Goal: Task Accomplishment & Management: Complete application form

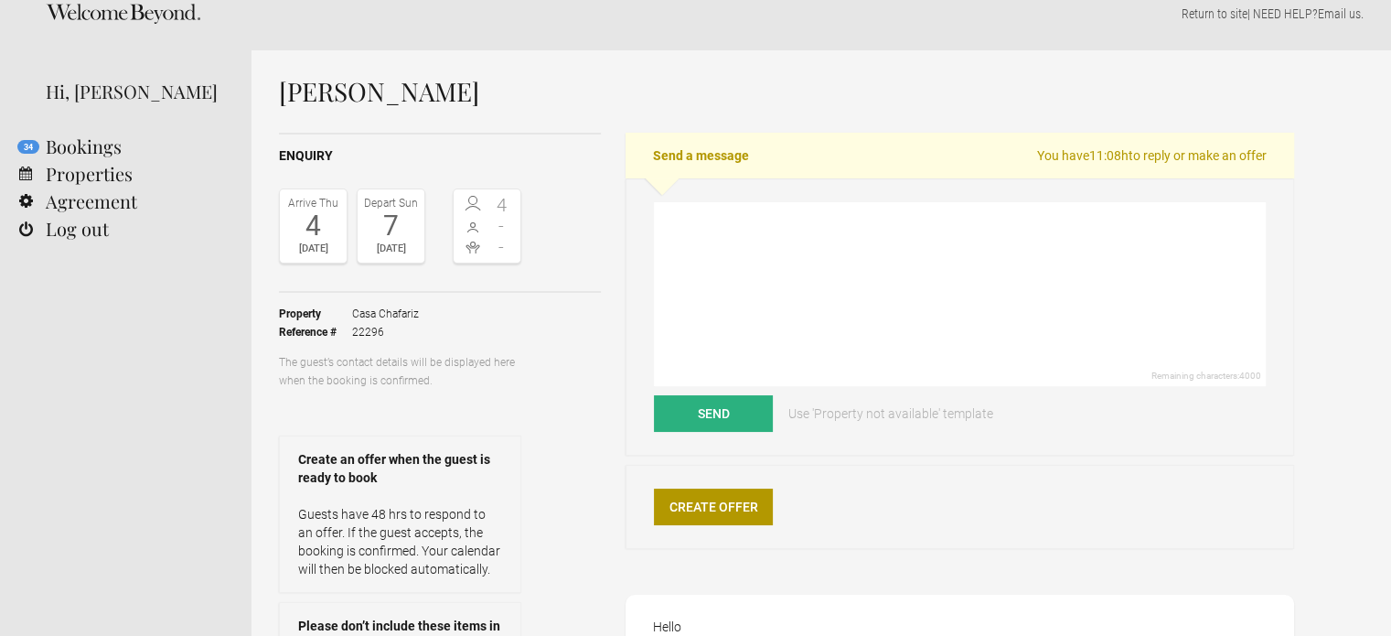
scroll to position [19, 0]
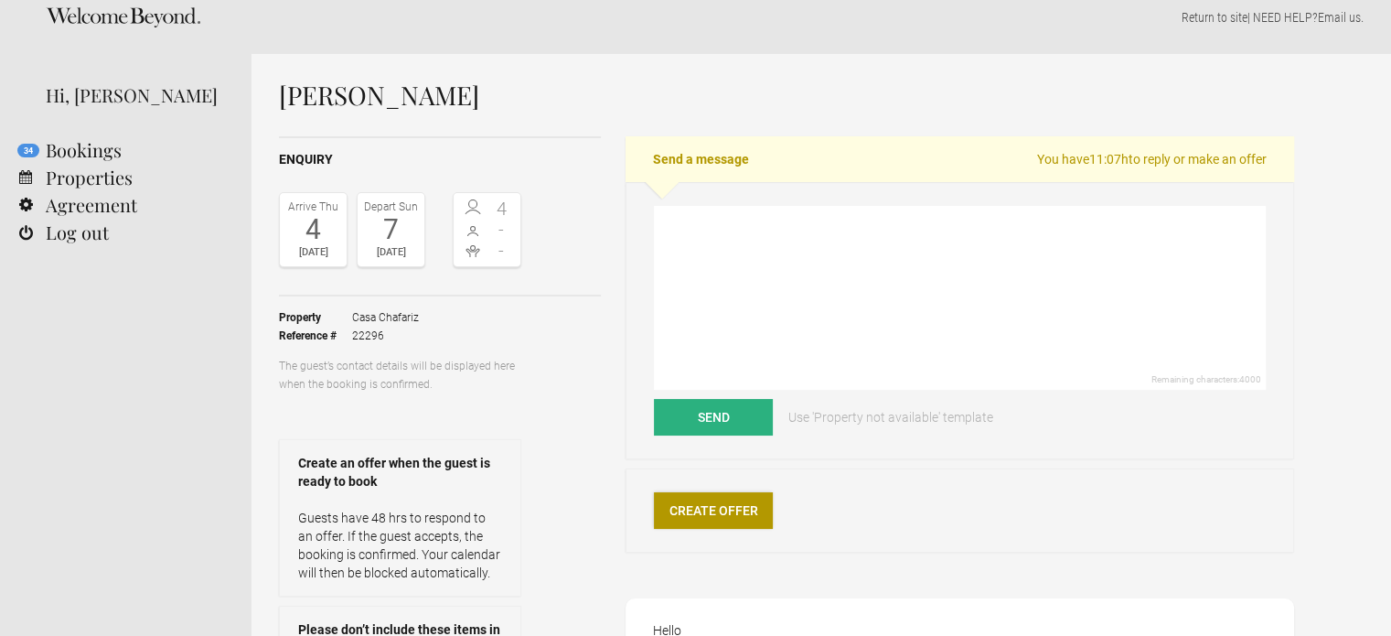
click at [729, 515] on link "Create Offer" at bounding box center [713, 510] width 119 height 37
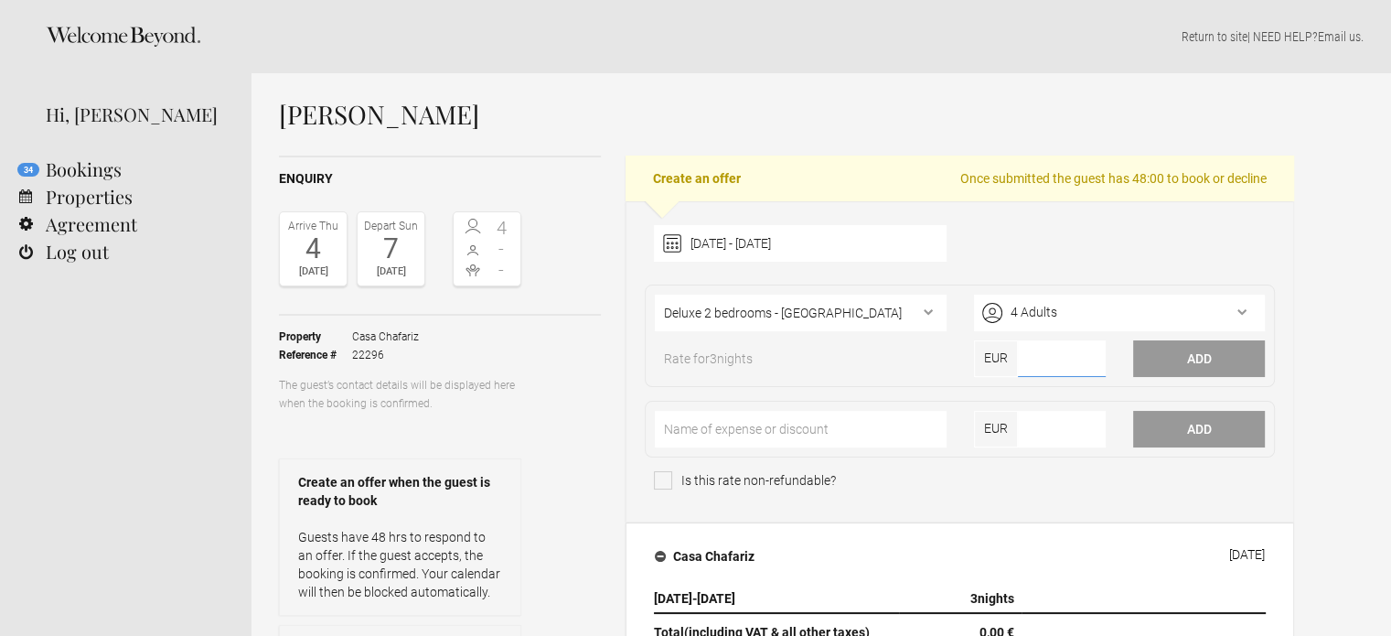
click at [1036, 354] on input"] "number" at bounding box center [1062, 358] width 88 height 37
type input"] "932"
click at [1171, 360] on button "Add" at bounding box center [1199, 358] width 132 height 37
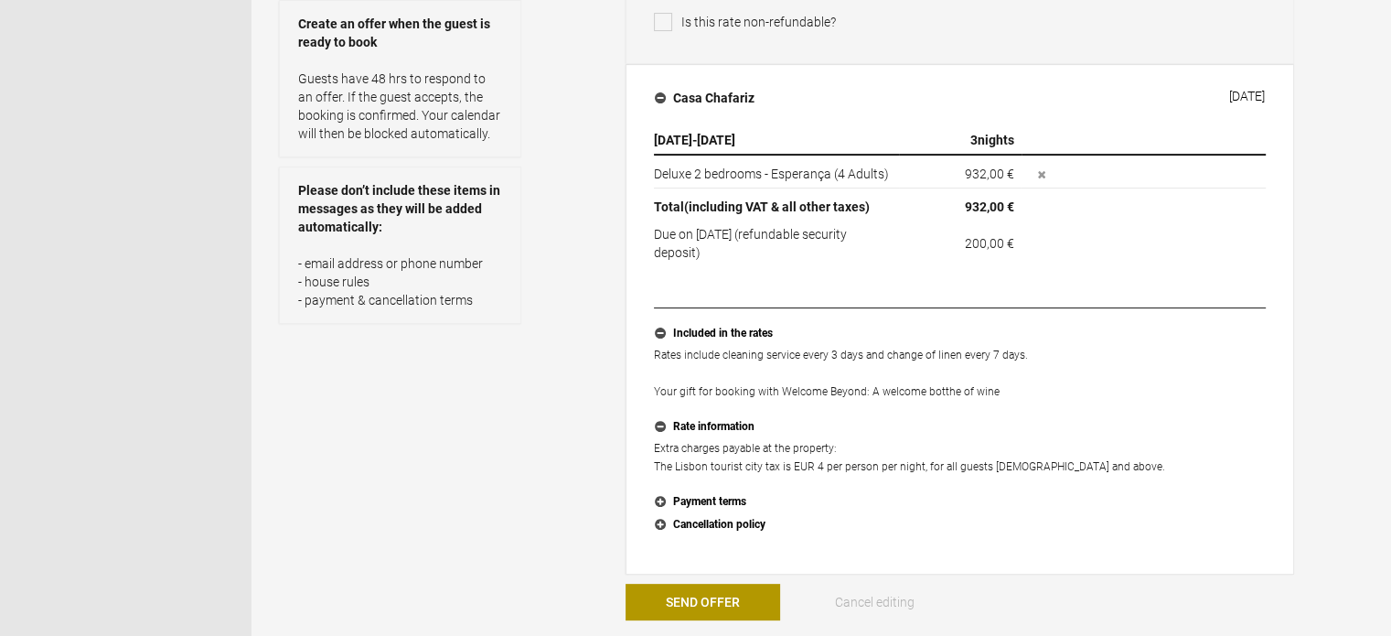
scroll to position [476, 0]
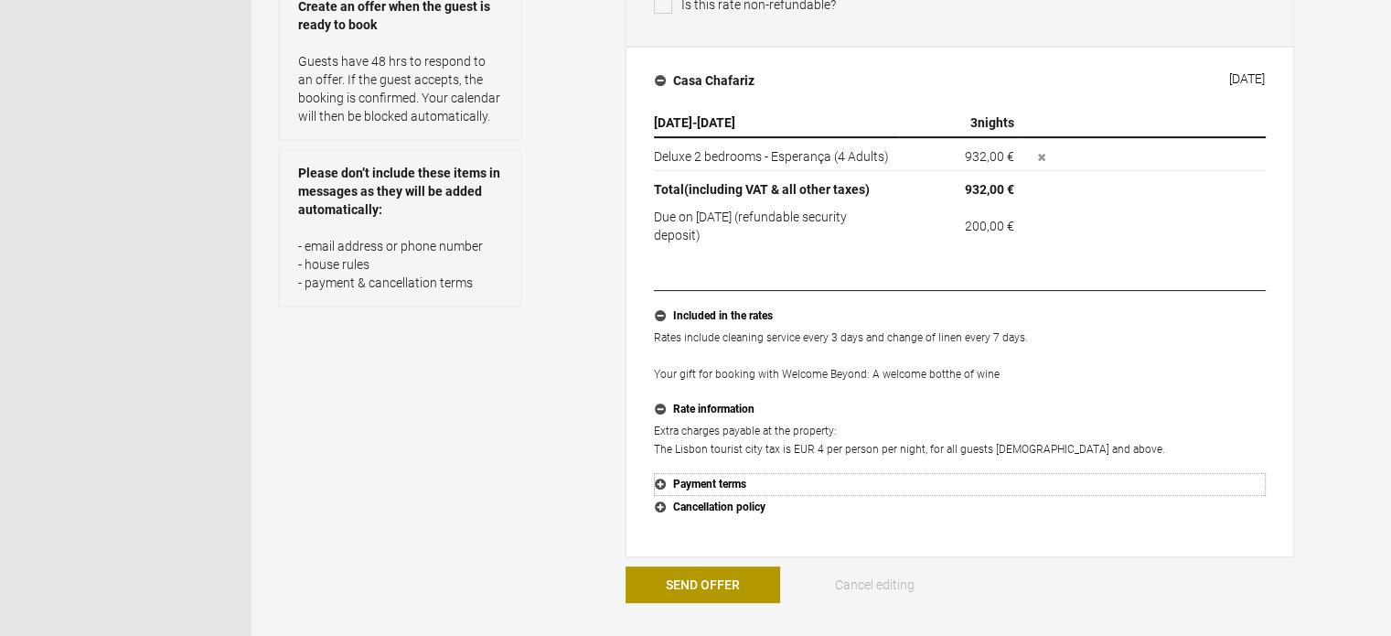
click at [659, 478] on button "Payment terms" at bounding box center [960, 485] width 612 height 24
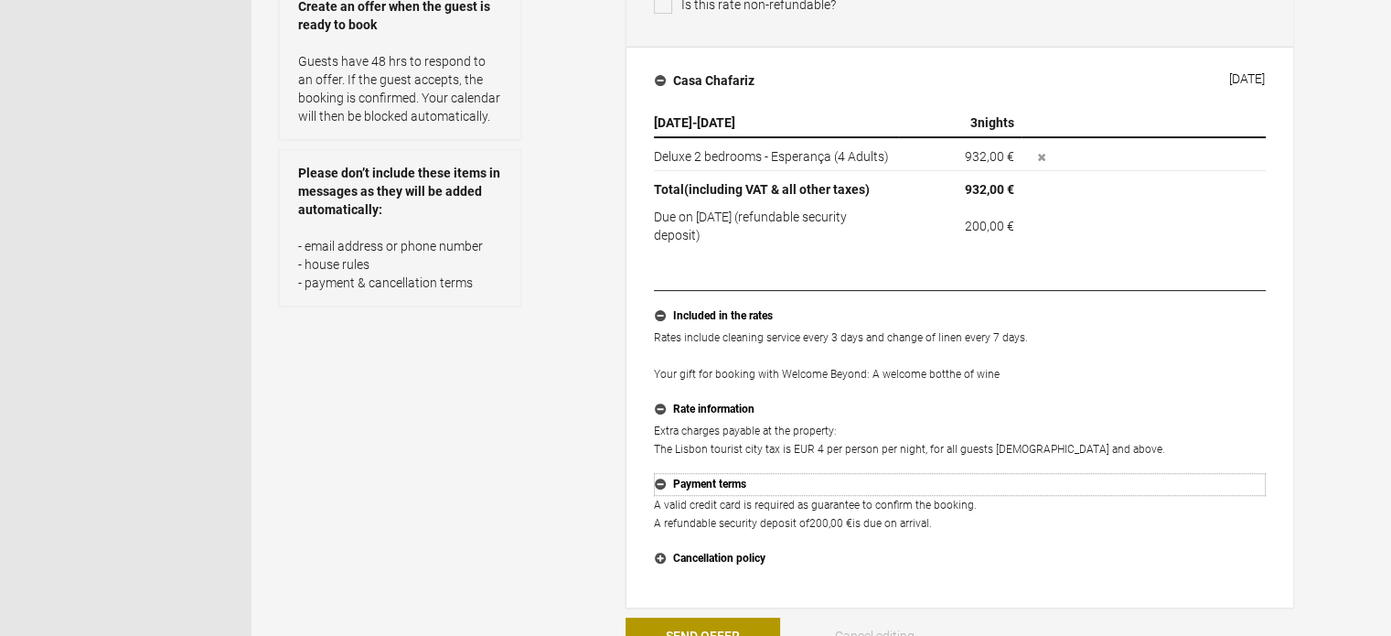
click at [659, 478] on button "Payment terms" at bounding box center [960, 485] width 612 height 24
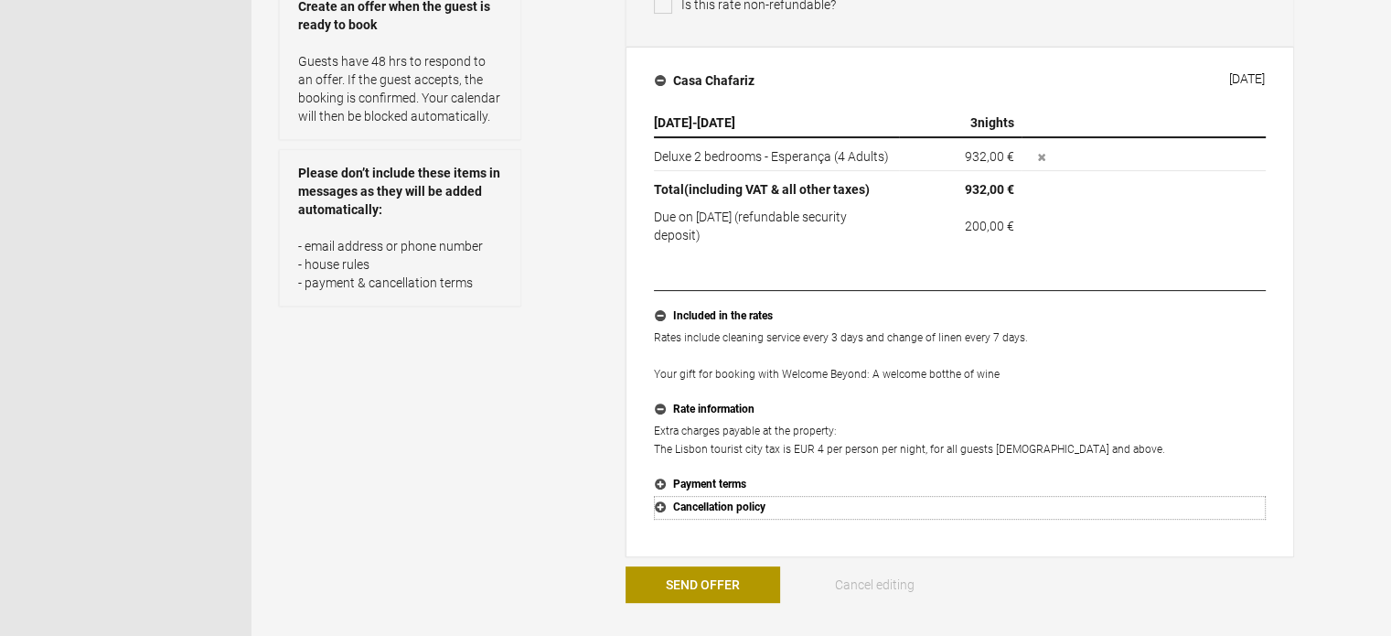
click at [659, 502] on button "Cancellation policy" at bounding box center [960, 508] width 612 height 24
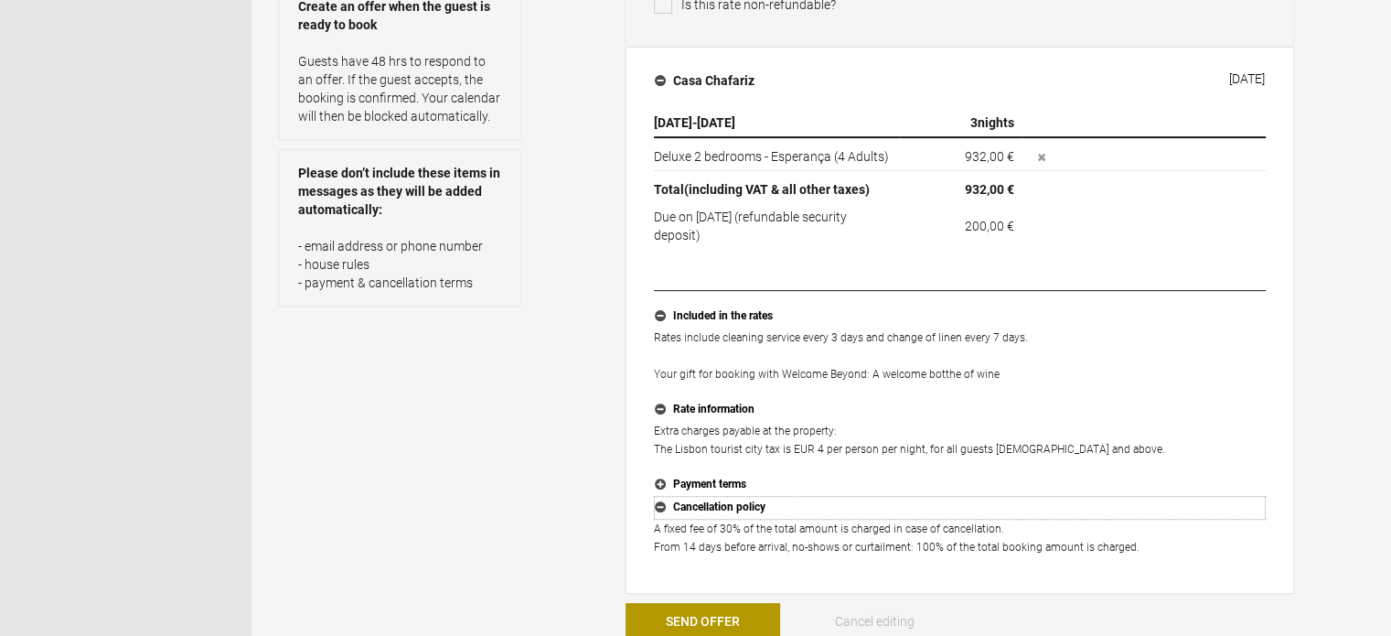
click at [659, 502] on button "Cancellation policy" at bounding box center [960, 508] width 612 height 24
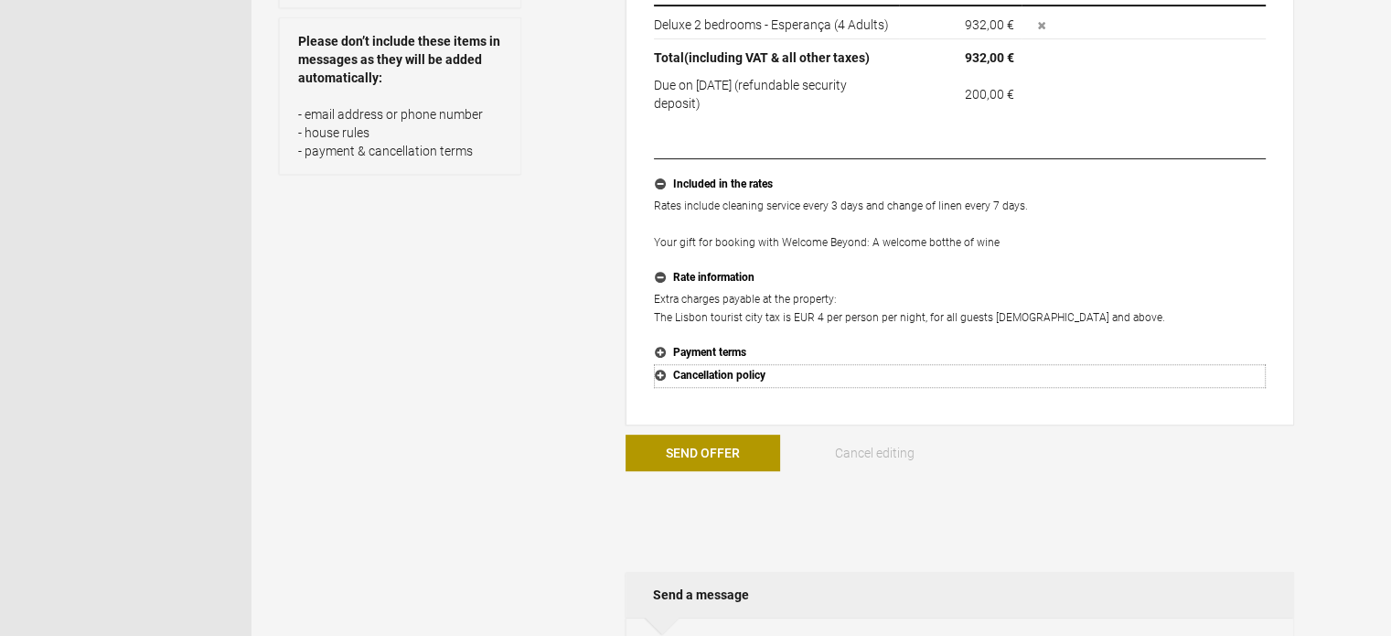
scroll to position [635, 0]
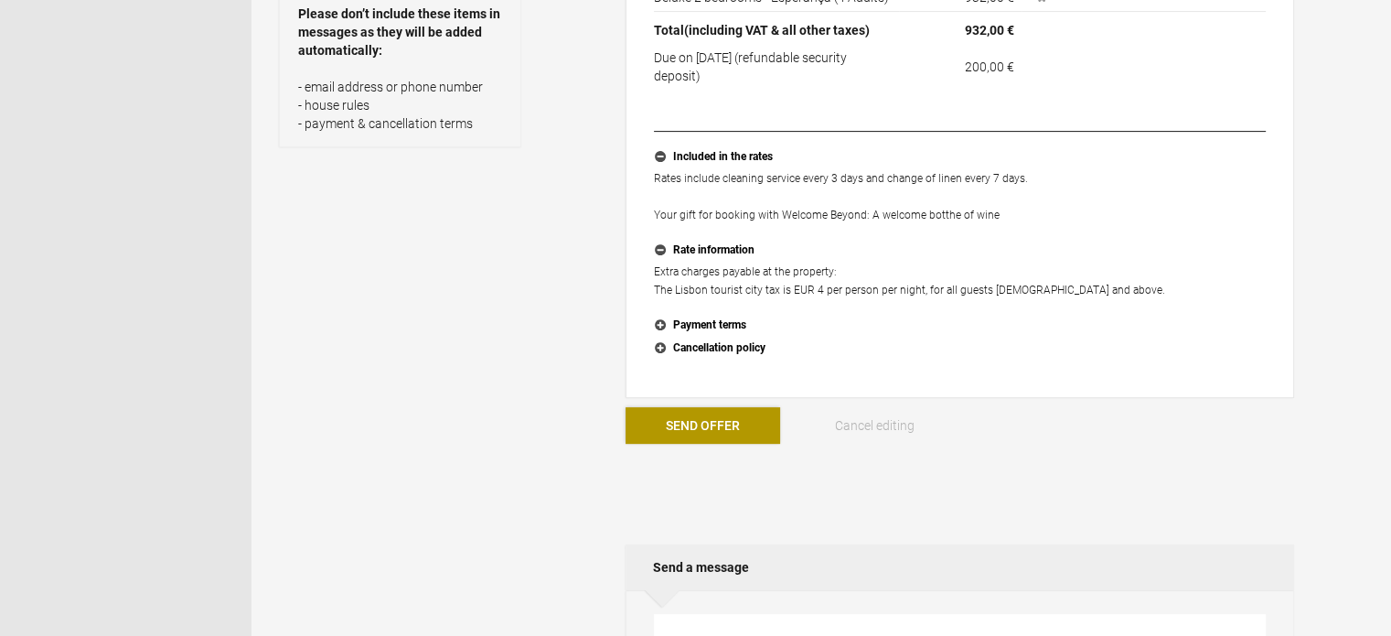
click at [744, 419] on button "Send Offer" at bounding box center [703, 425] width 155 height 37
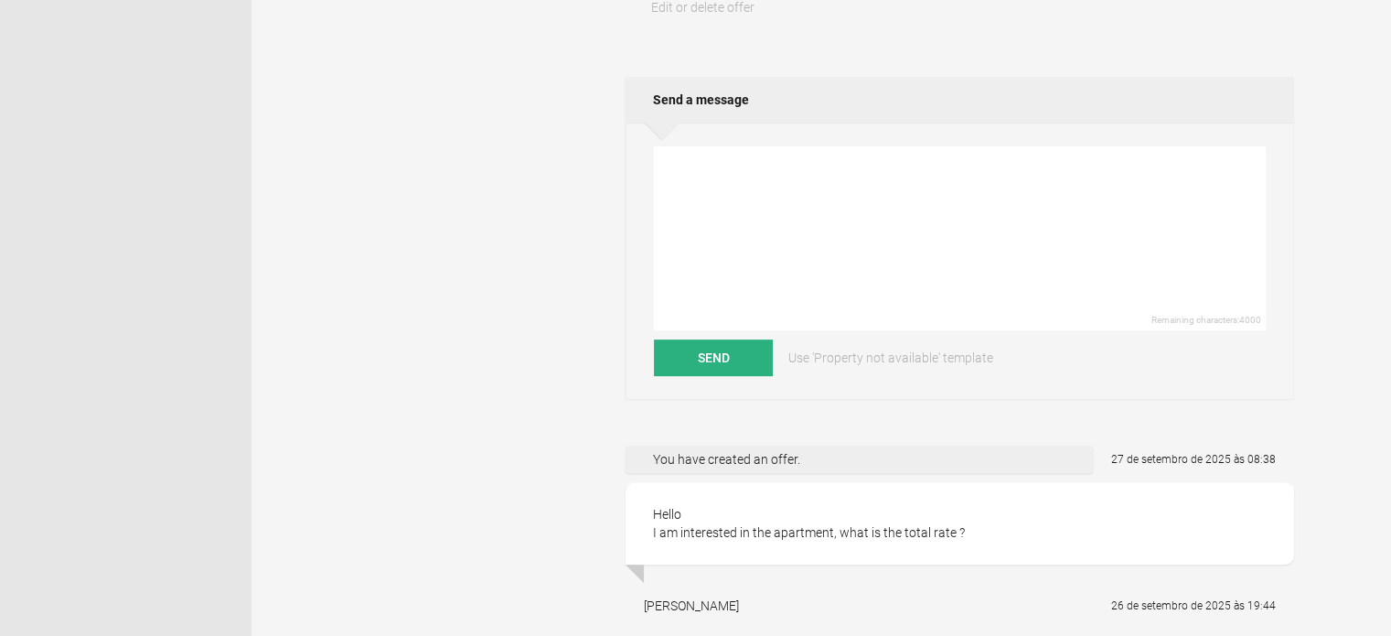
scroll to position [727, 0]
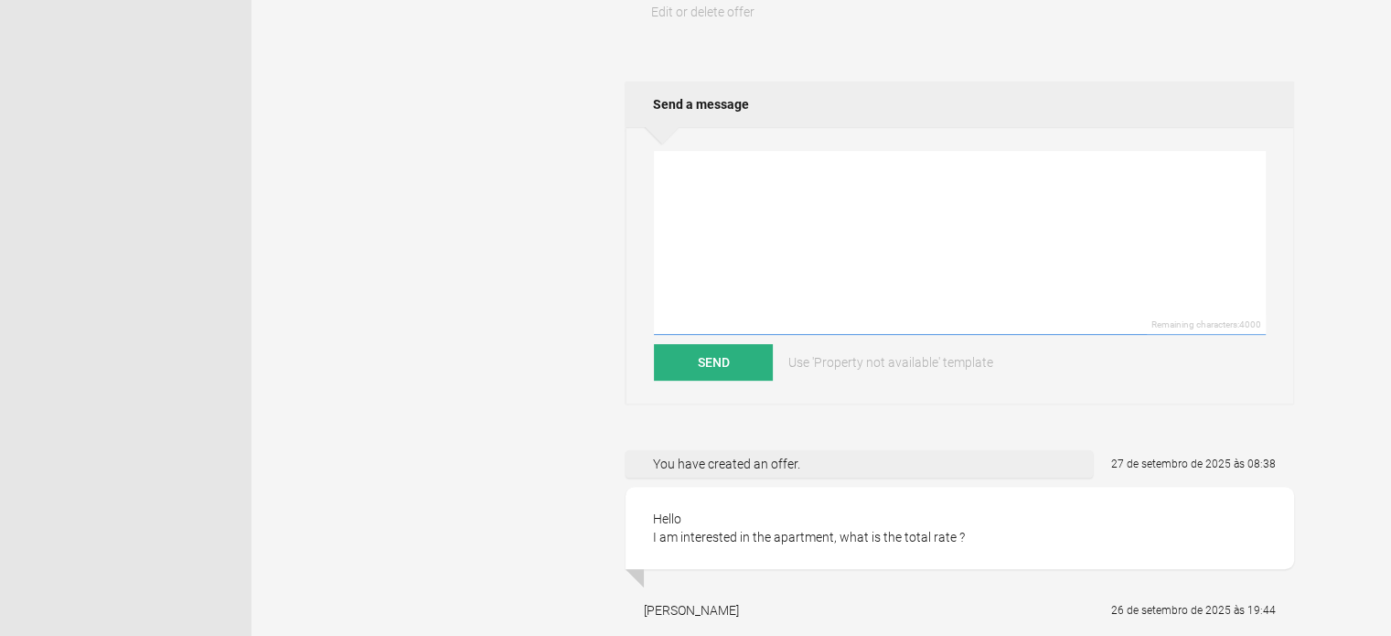
click at [961, 156] on textarea at bounding box center [960, 243] width 612 height 184
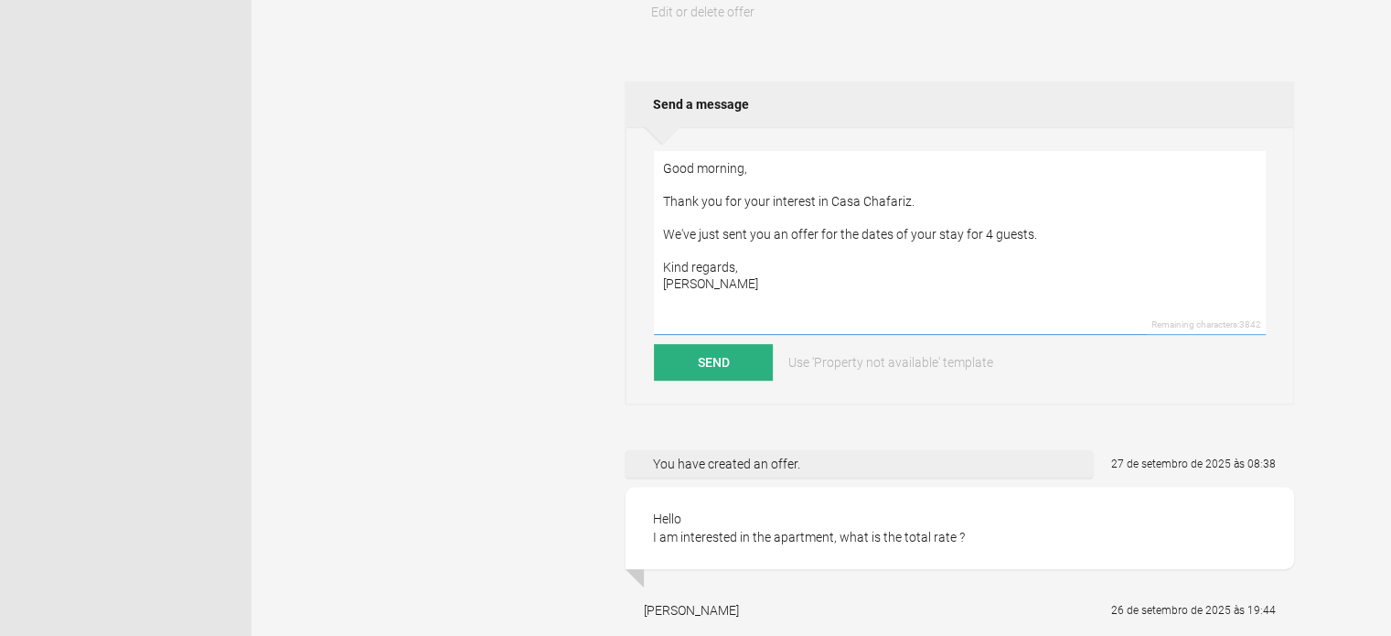
click at [1043, 233] on textarea "Good morning, Thank you for your interest in Casa Chafariz. We've just sent you…" at bounding box center [960, 243] width 612 height 184
type textarea "Good morning, Thank you for your interest in Casa Chafariz. We've just sent you…"
click at [735, 356] on button "Send" at bounding box center [713, 362] width 119 height 37
